Goal: Transaction & Acquisition: Purchase product/service

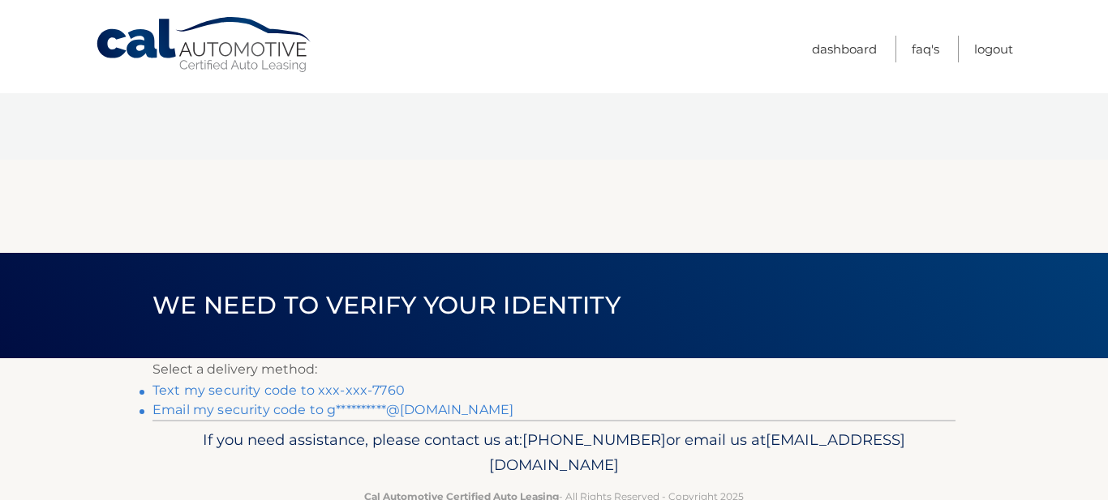
click at [363, 383] on link "Text my security code to xxx-xxx-7760" at bounding box center [278, 390] width 252 height 15
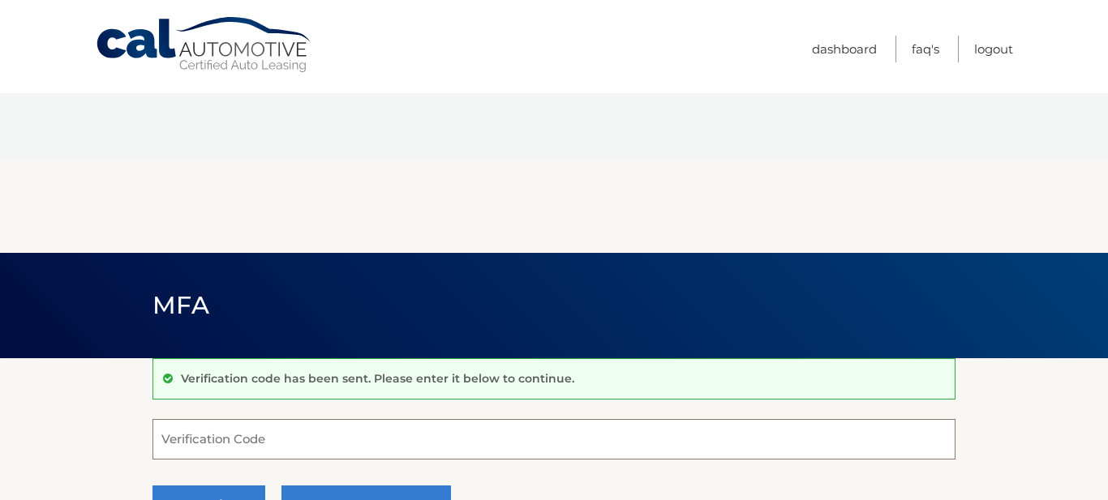
click at [294, 419] on input "Verification Code" at bounding box center [553, 439] width 803 height 41
type input "336828"
click at [217, 486] on button "Continue" at bounding box center [208, 506] width 113 height 41
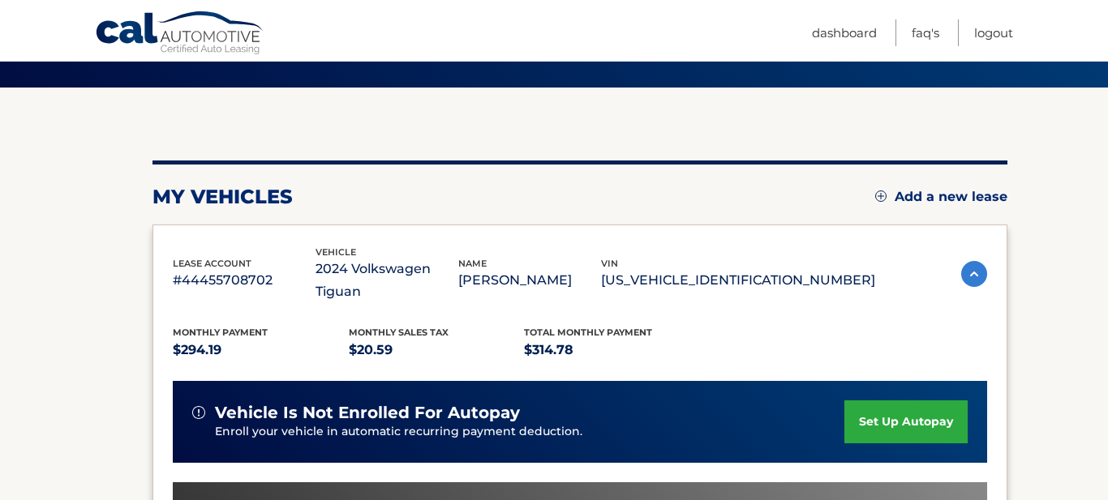
scroll to position [273, 0]
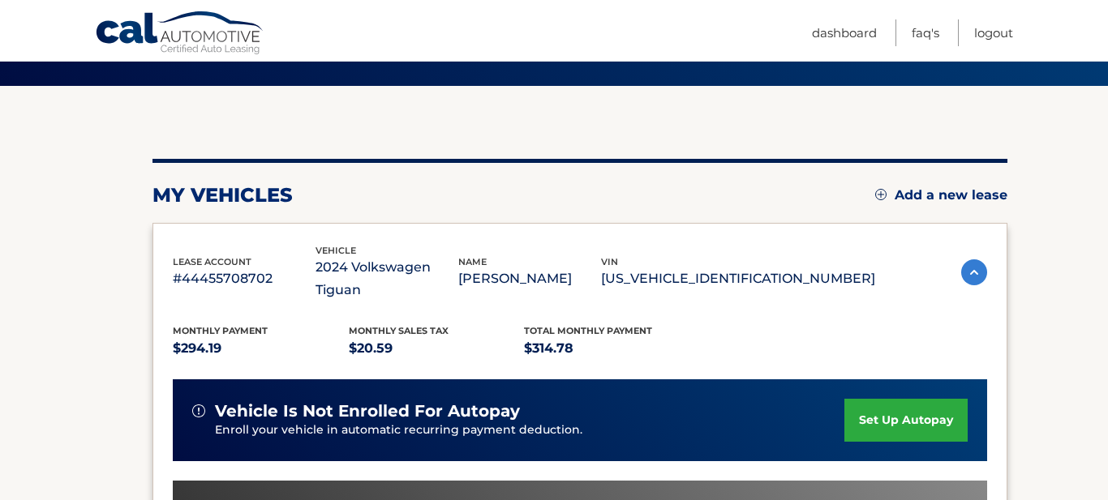
click at [41, 325] on section "my vehicles Add a new lease lease account #44455708702 vehicle 2024 Volkswagen …" at bounding box center [554, 428] width 1108 height 684
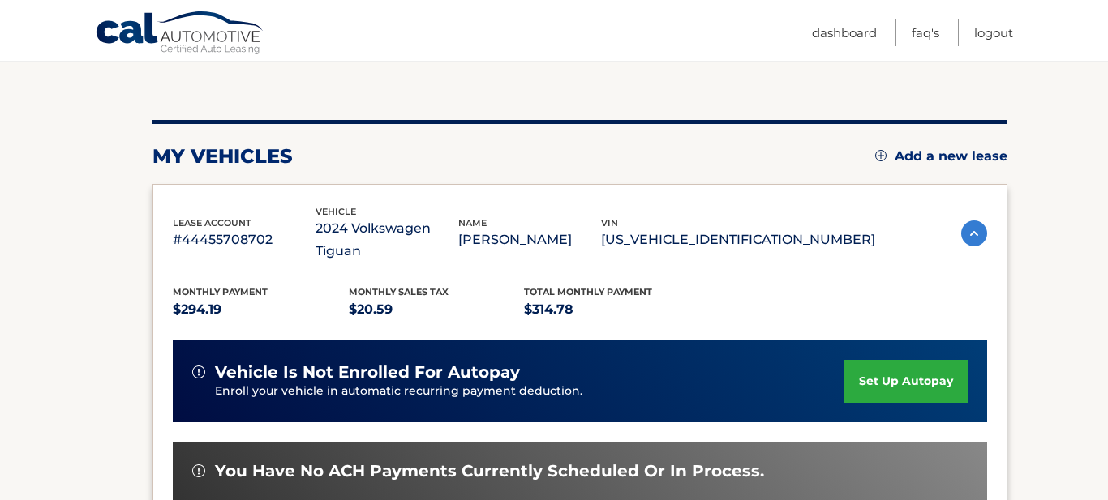
scroll to position [316, 0]
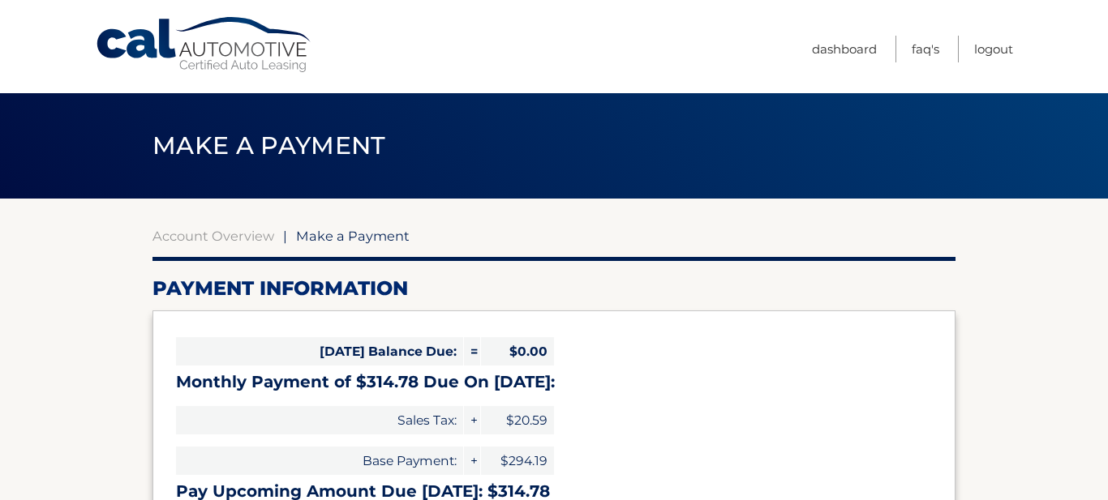
select select "YWZhNGQ0MGMtYmU2OS00MzU1LWJhODUtNDZiNjg1NDEyMDBl"
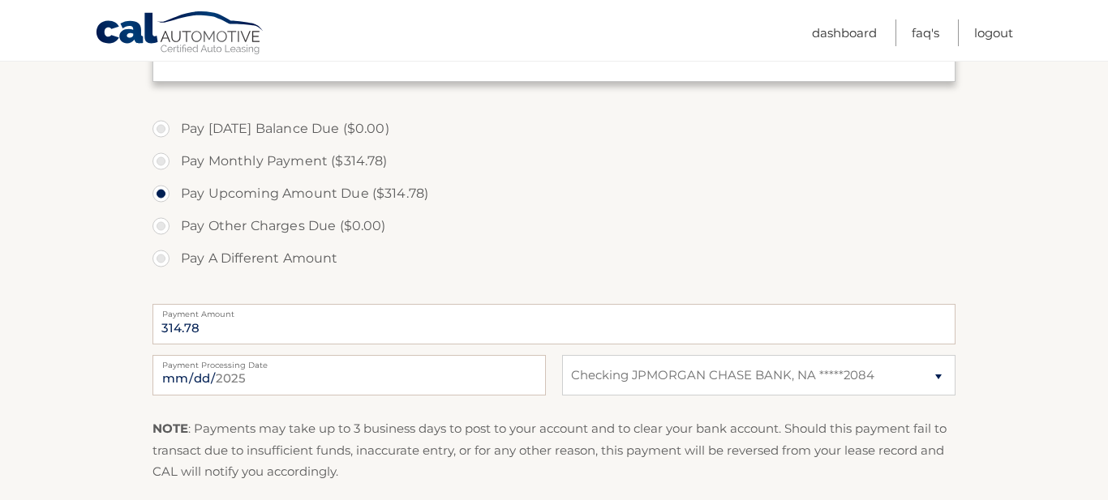
scroll to position [612, 0]
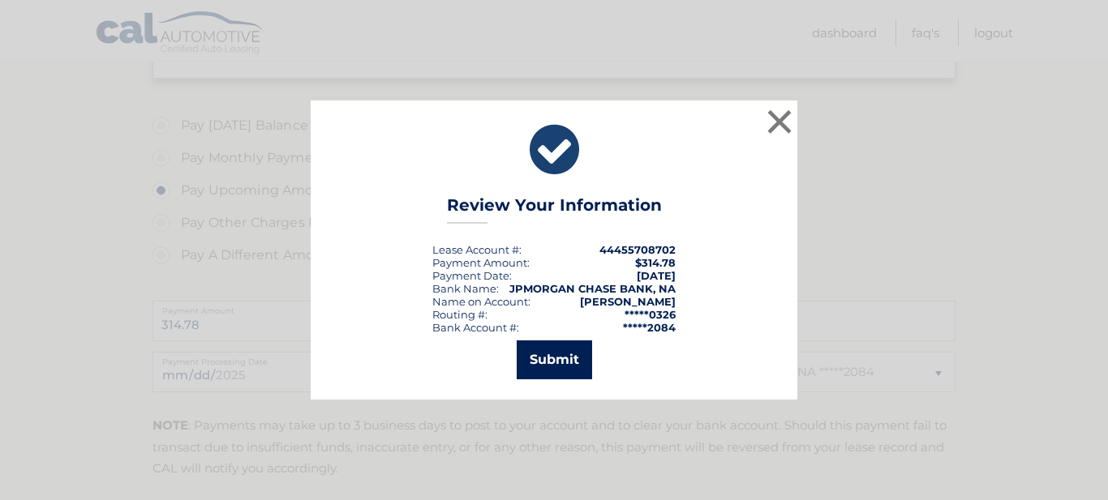
click at [534, 363] on button "Submit" at bounding box center [554, 360] width 75 height 39
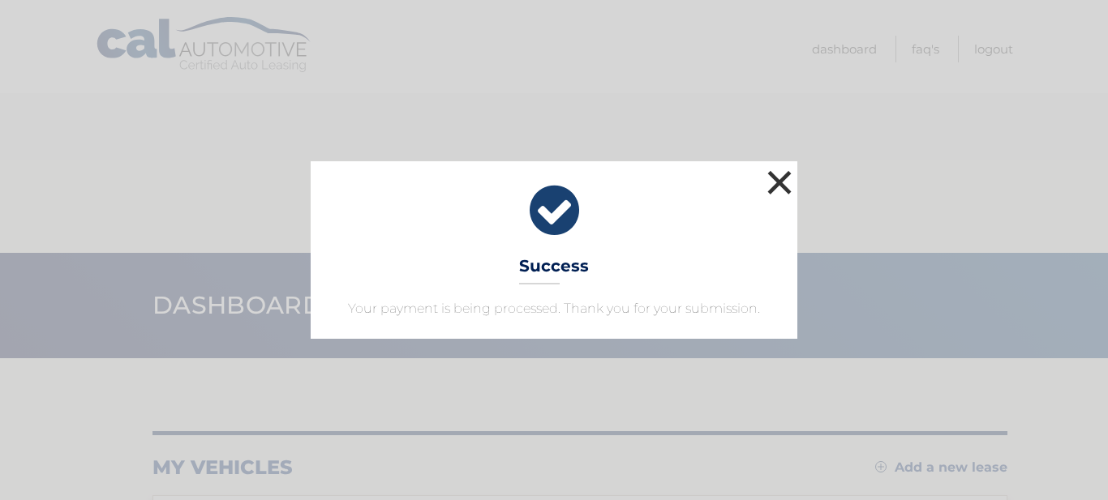
click at [791, 191] on button "×" at bounding box center [779, 182] width 32 height 32
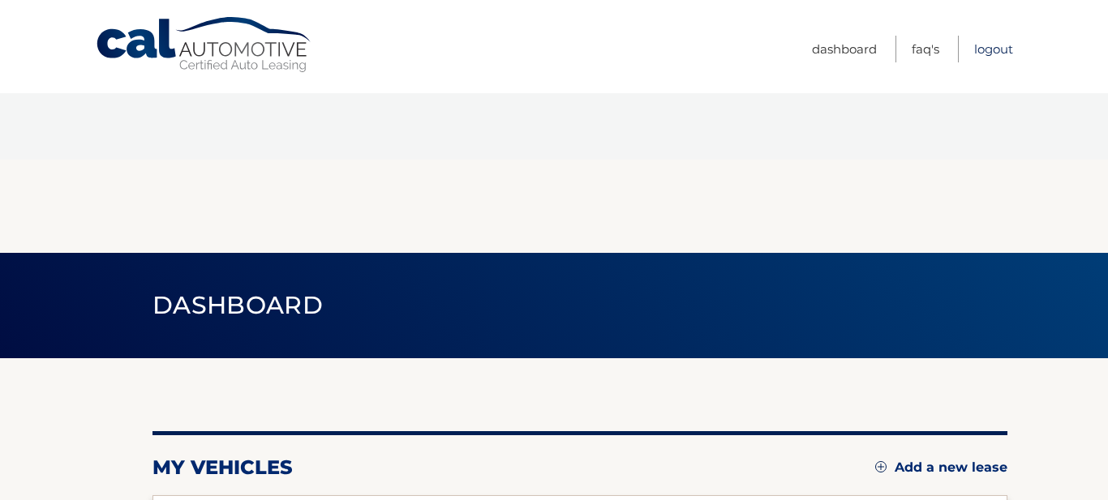
click at [987, 58] on link "Logout" at bounding box center [993, 49] width 39 height 27
